Goal: Transaction & Acquisition: Purchase product/service

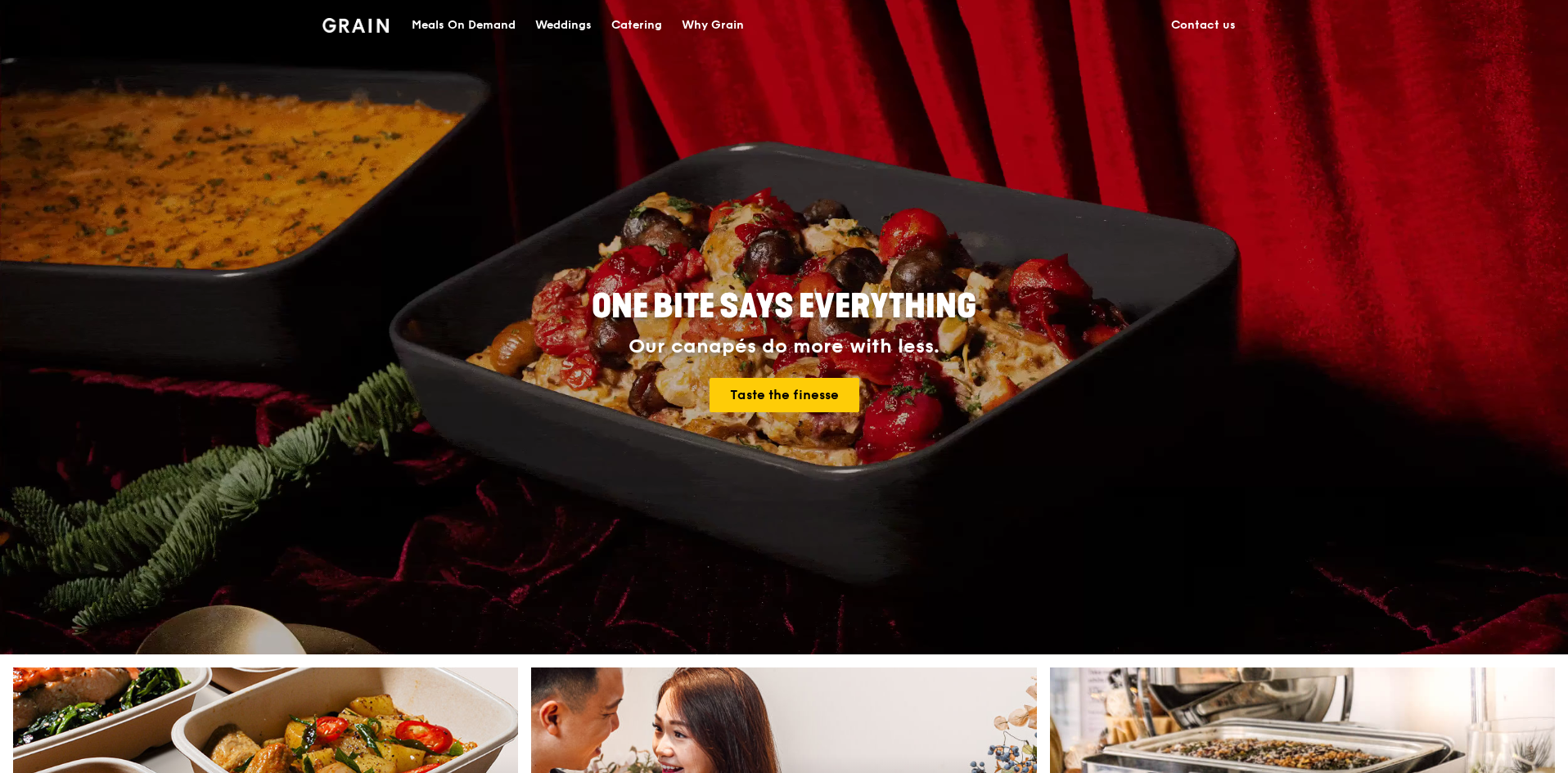
click at [621, 27] on div "Catering" at bounding box center [636, 25] width 51 height 49
click at [624, 23] on div "Catering" at bounding box center [636, 25] width 51 height 49
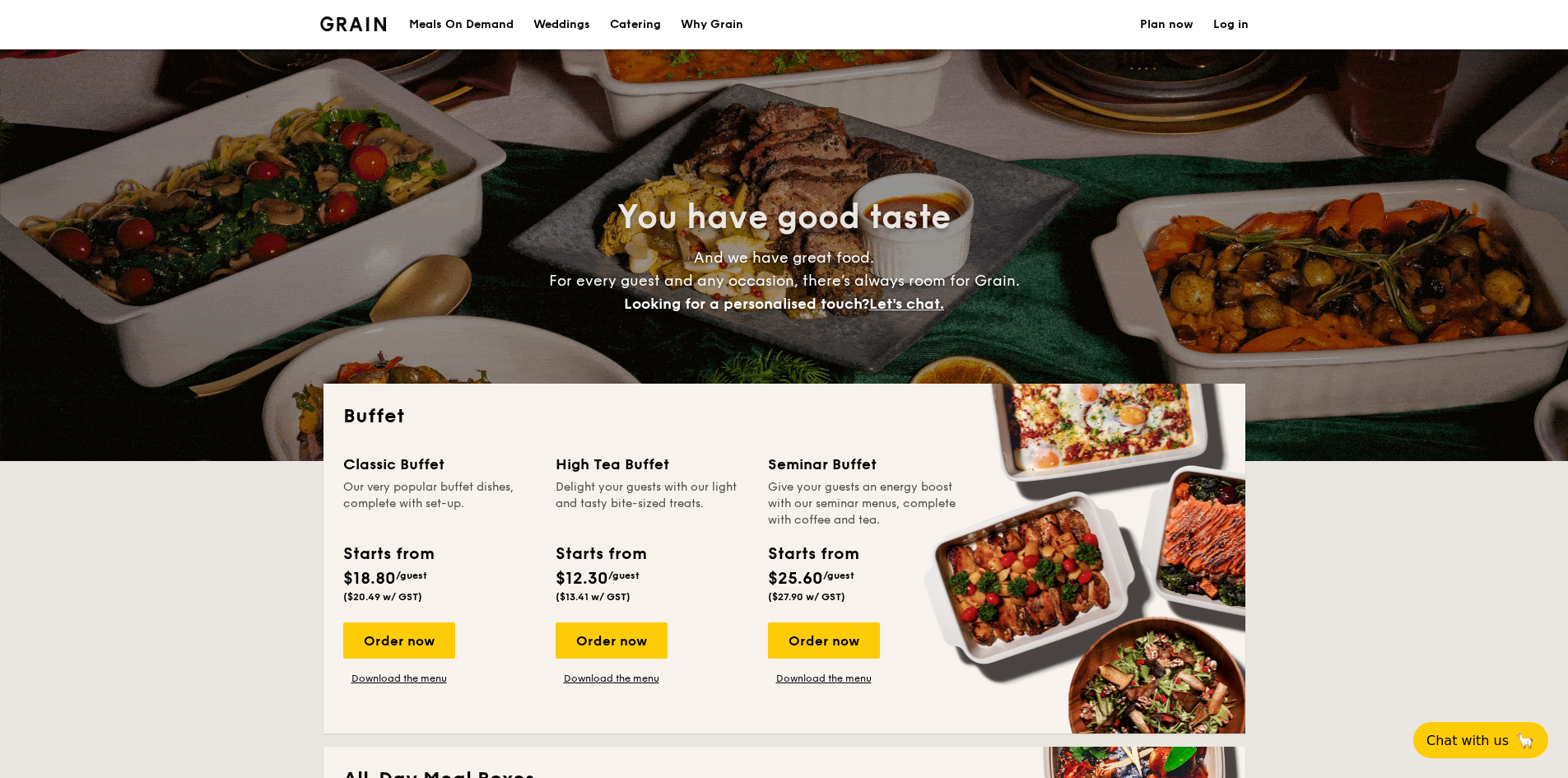
select select
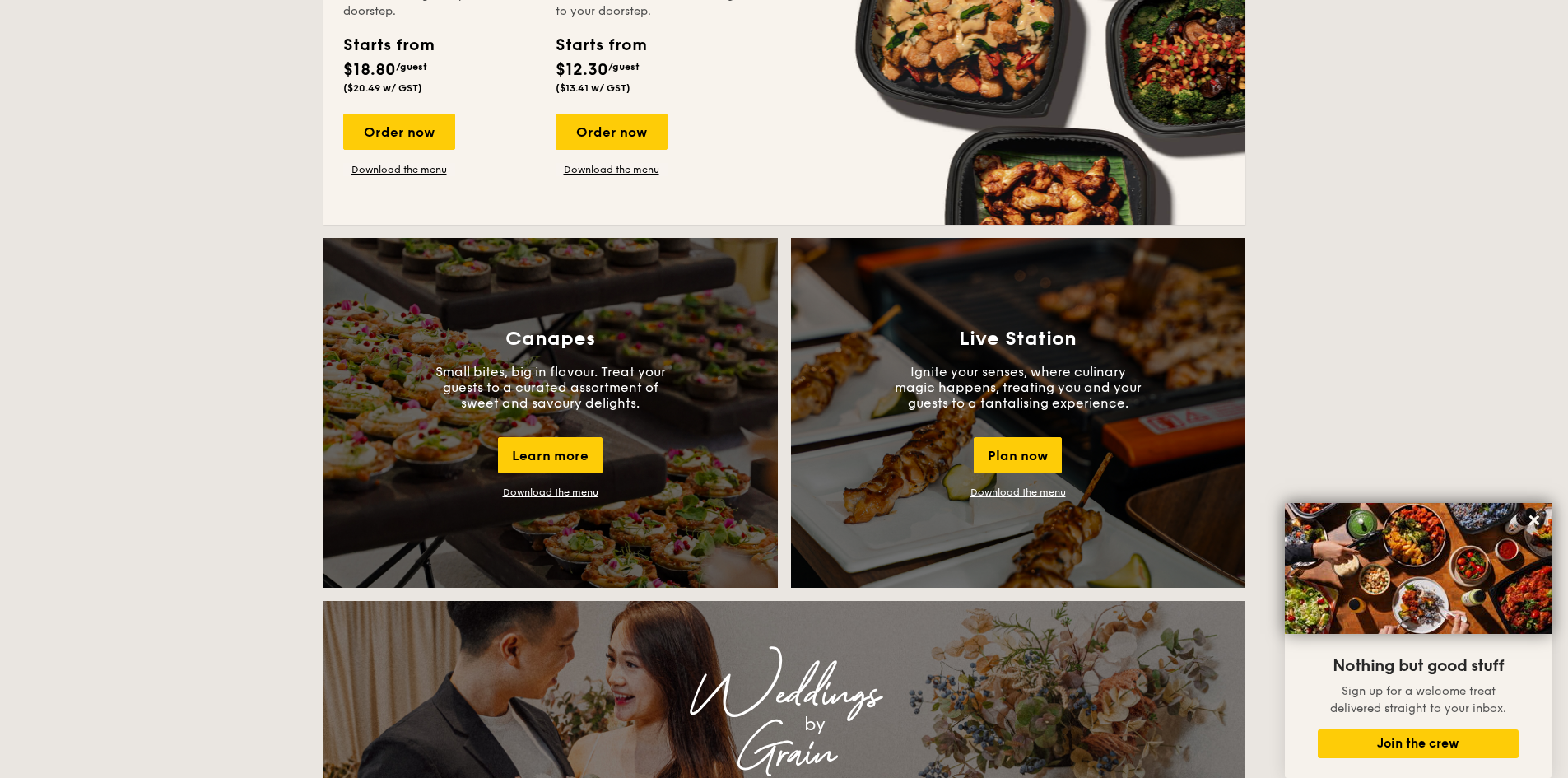
scroll to position [906, 0]
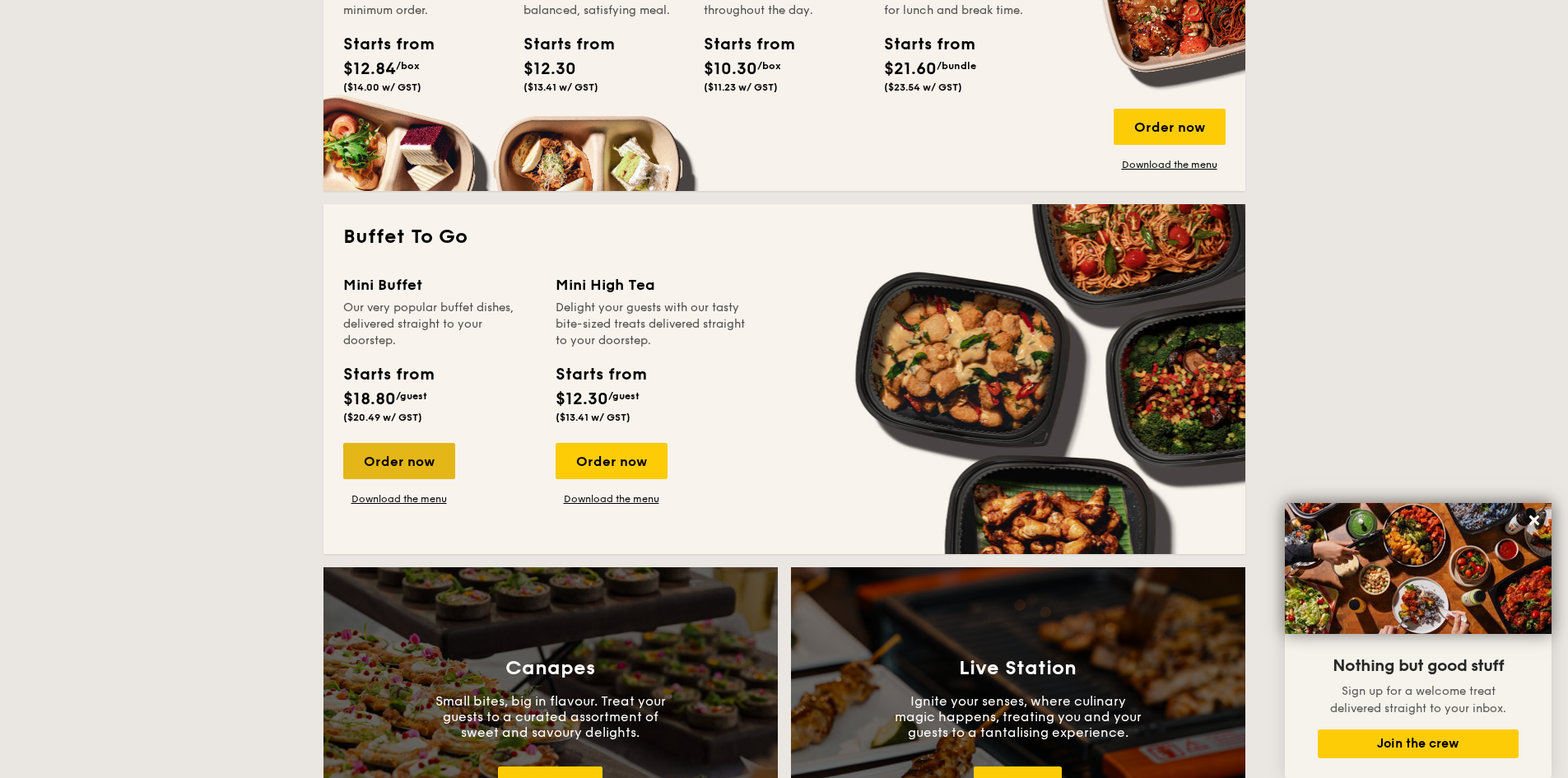
click at [396, 468] on div "Order now" at bounding box center [399, 460] width 112 height 36
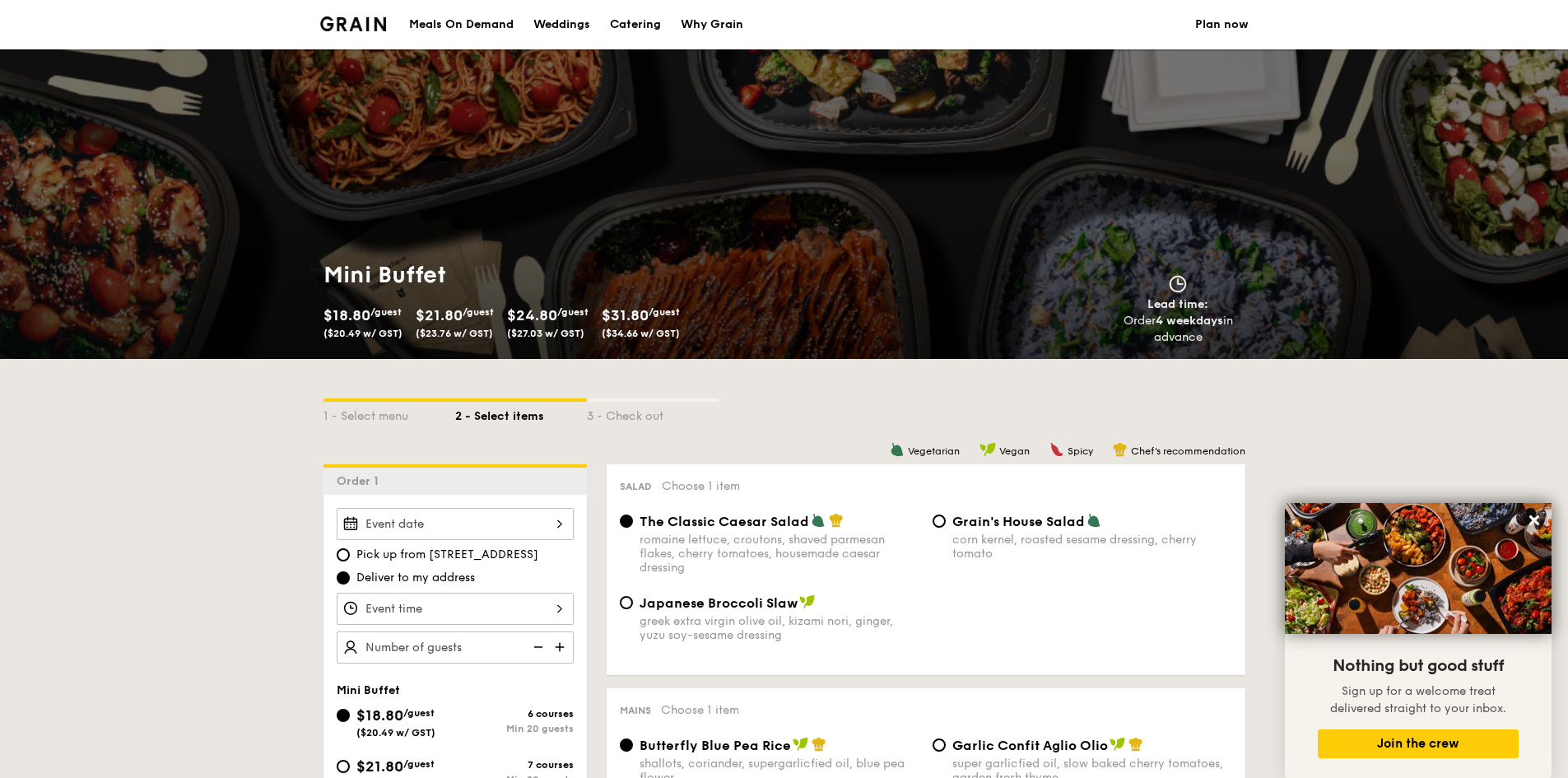
scroll to position [329, 0]
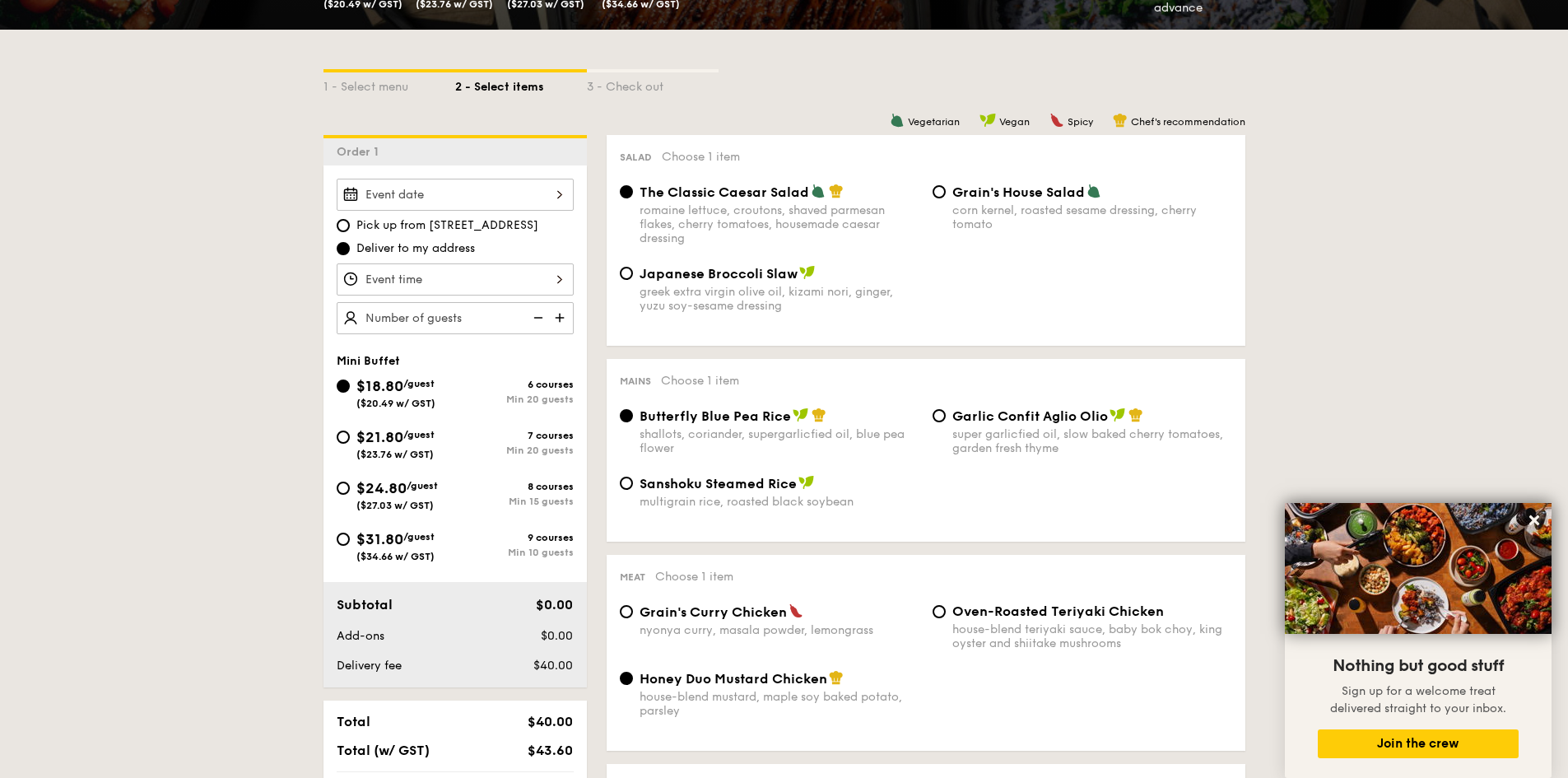
click at [418, 528] on div "$31.80 /guest ($34.66 w/ GST)" at bounding box center [395, 545] width 78 height 34
click at [350, 533] on input "$31.80 /guest ($34.66 w/ GST) 9 courses Min 10 guests" at bounding box center [343, 539] width 13 height 13
radio input "true"
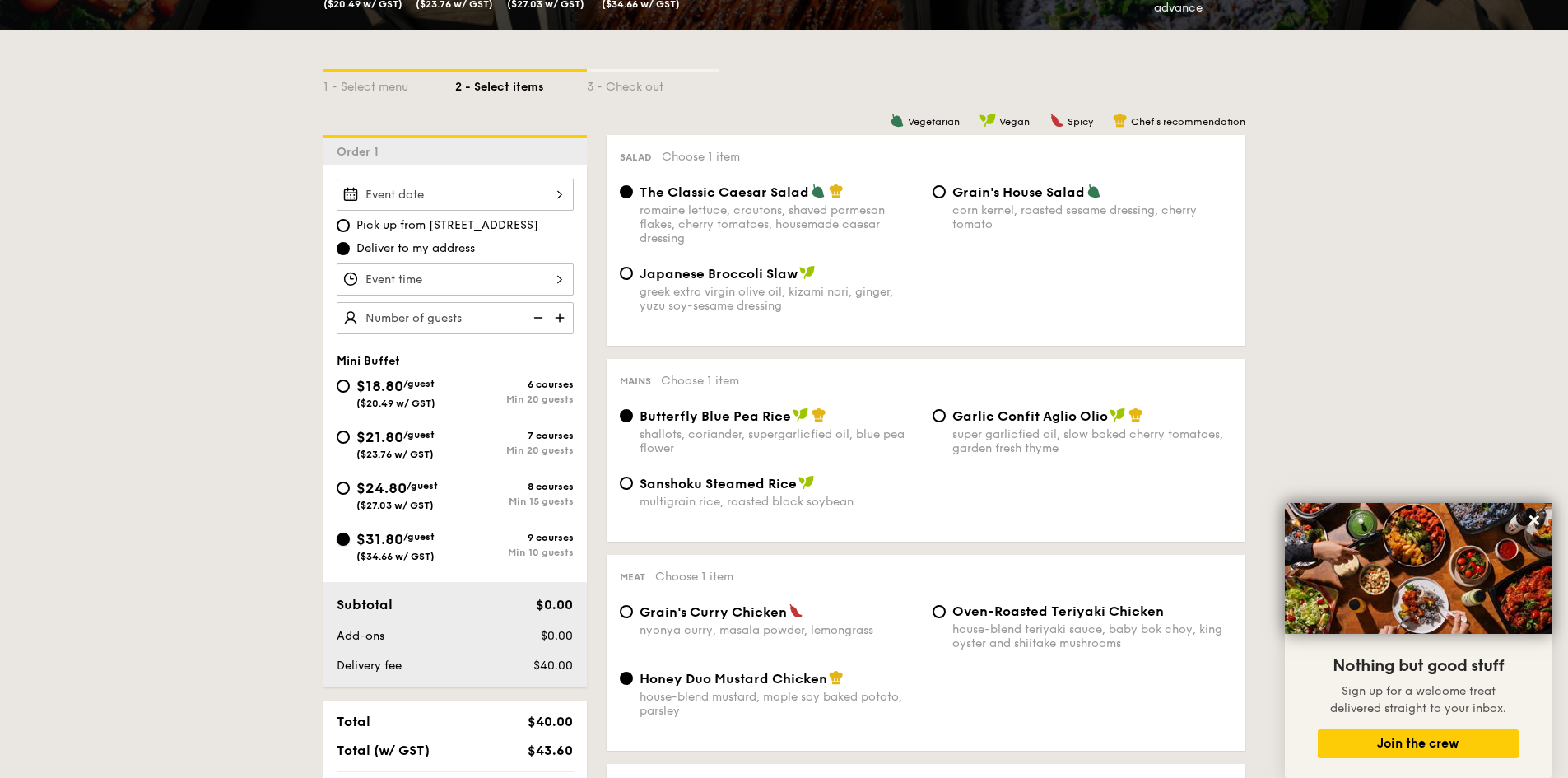
radio input "false"
radio input "true"
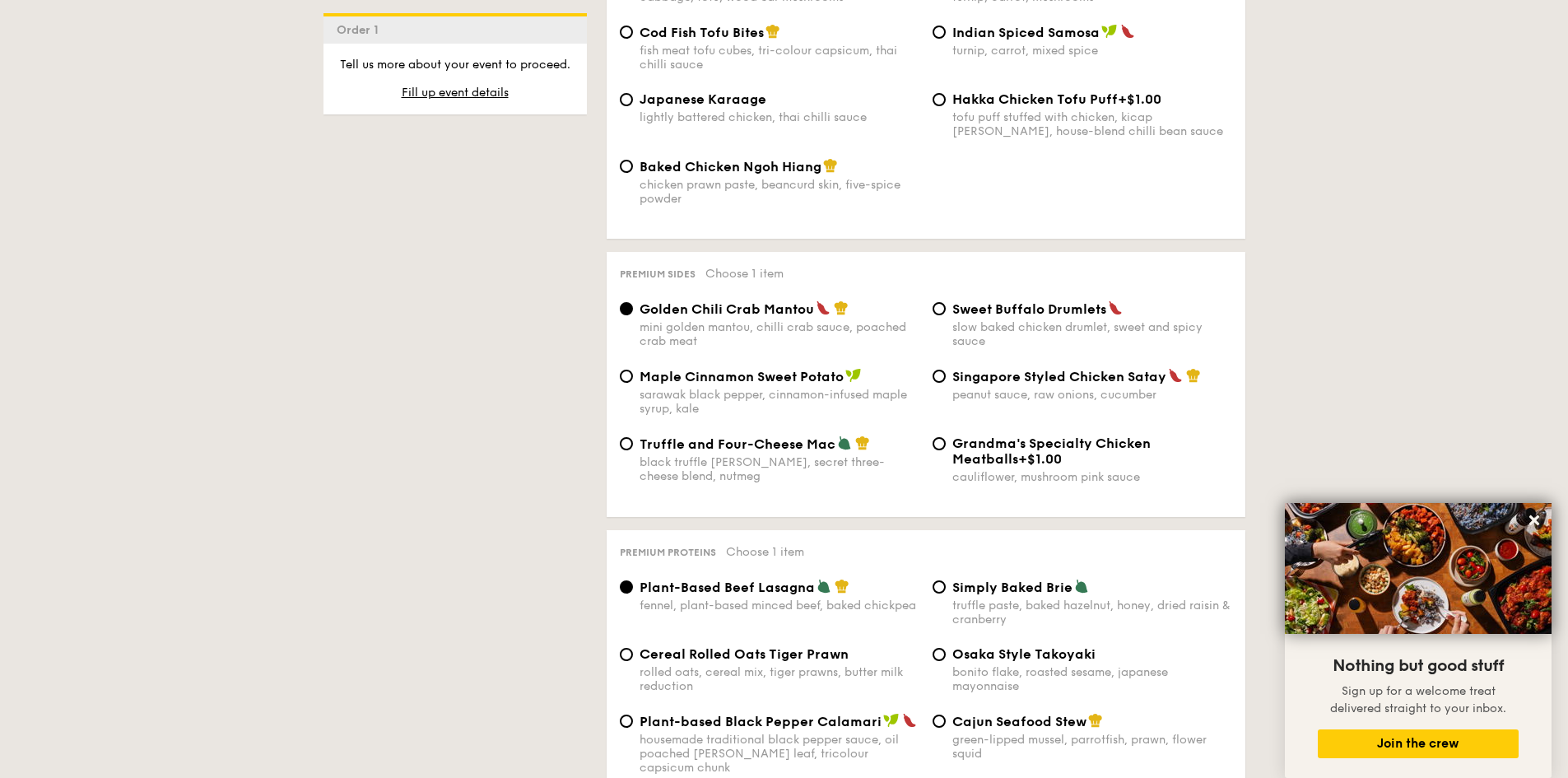
scroll to position [3540, 0]
